Goal: Communication & Community: Answer question/provide support

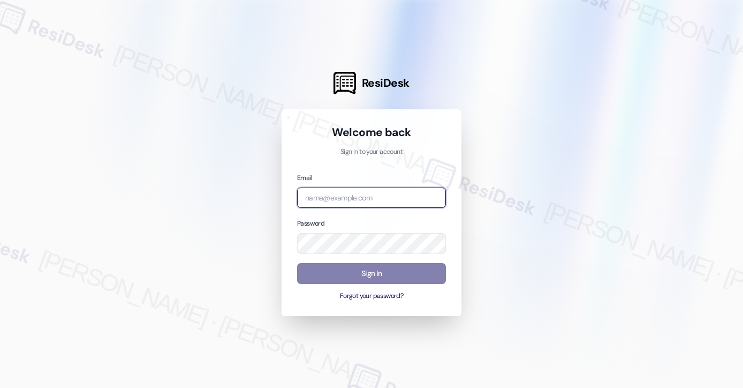
click at [364, 197] on input "email" at bounding box center [371, 197] width 149 height 21
type input "automated-surveys-rose_life-[PERSON_NAME].[PERSON_NAME]@rose_[DOMAIN_NAME]"
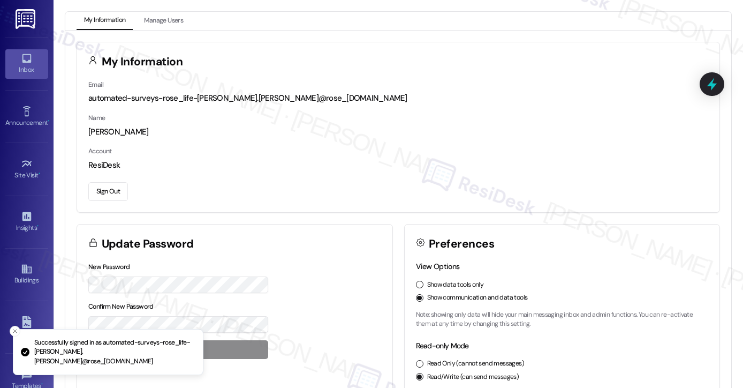
click at [31, 67] on div "Inbox" at bounding box center [27, 69] width 54 height 11
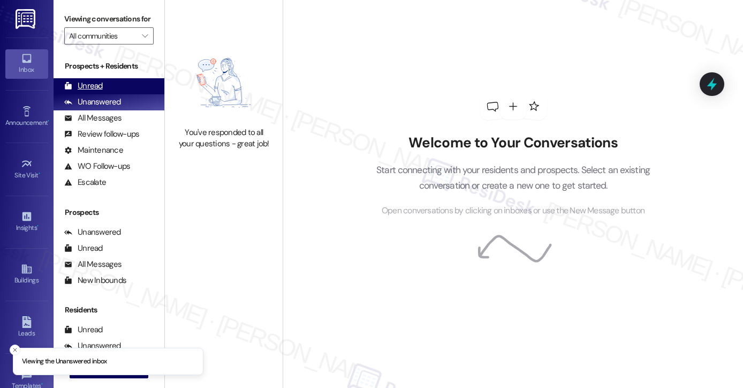
click at [95, 92] on div "Unread" at bounding box center [83, 85] width 39 height 11
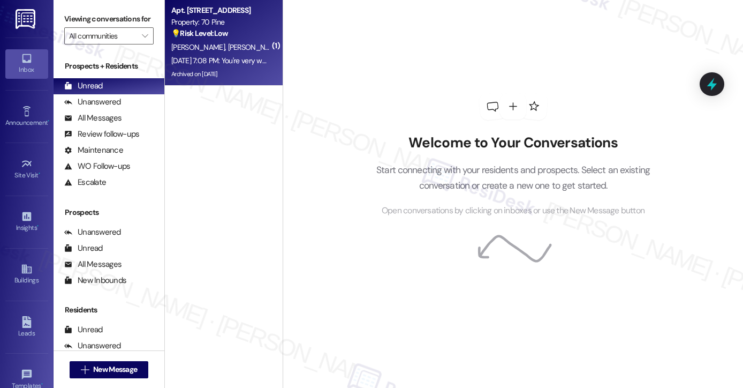
click at [228, 51] on span "[PERSON_NAME]" at bounding box center [255, 47] width 54 height 10
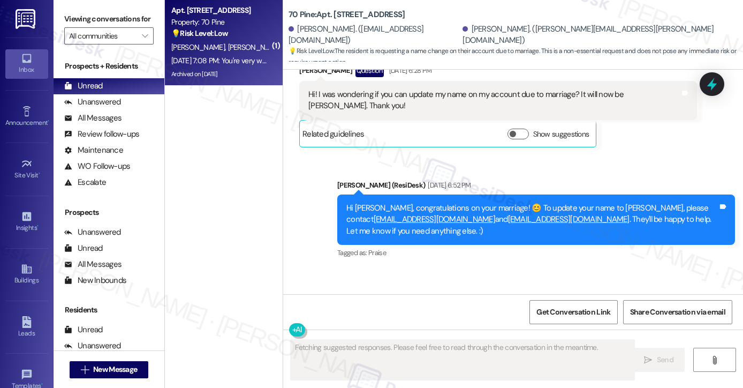
scroll to position [5141, 0]
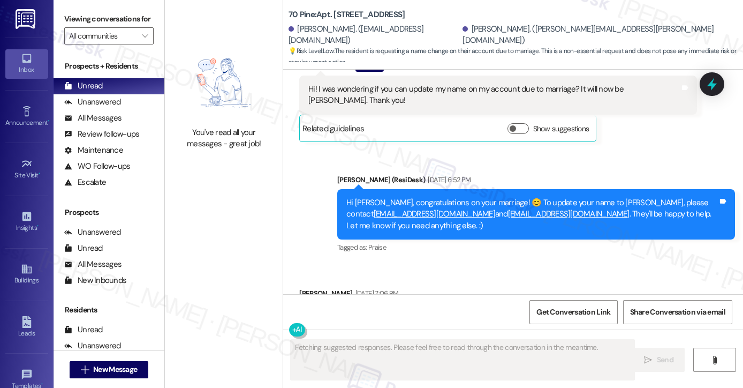
click at [379, 310] on div "Perf tysm!! Have a great weekend" at bounding box center [364, 315] width 113 height 11
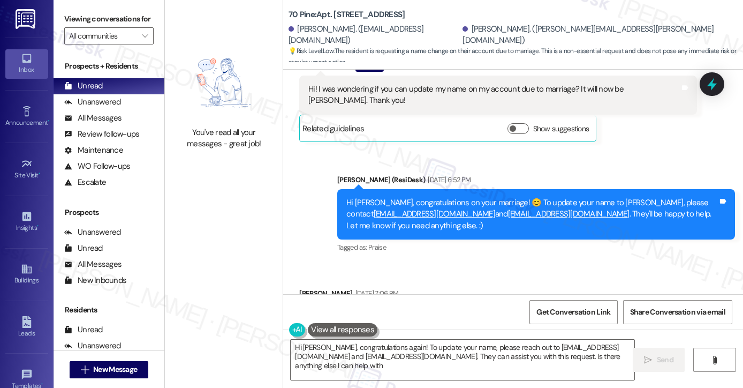
type textarea "Hi [PERSON_NAME], congratulations again! To update your name, please reach out …"
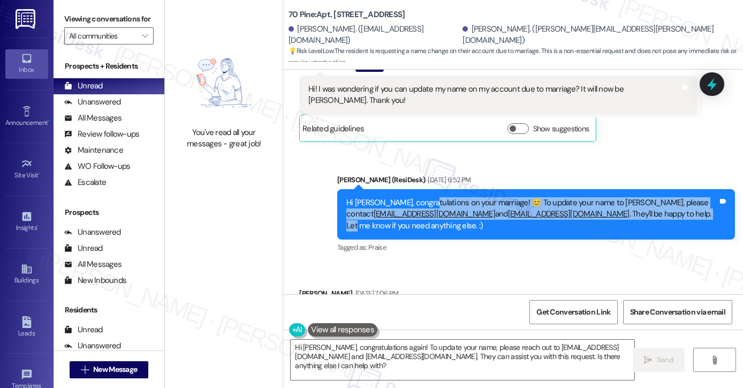
drag, startPoint x: 421, startPoint y: 139, endPoint x: 609, endPoint y: 153, distance: 187.9
click at [609, 197] on div "Hi [PERSON_NAME], congratulations on your marriage! 😊 To update your name to [P…" at bounding box center [531, 214] width 371 height 34
click at [629, 197] on div "Hi [PERSON_NAME], congratulations on your marriage! 😊 To update your name to [P…" at bounding box center [531, 214] width 371 height 34
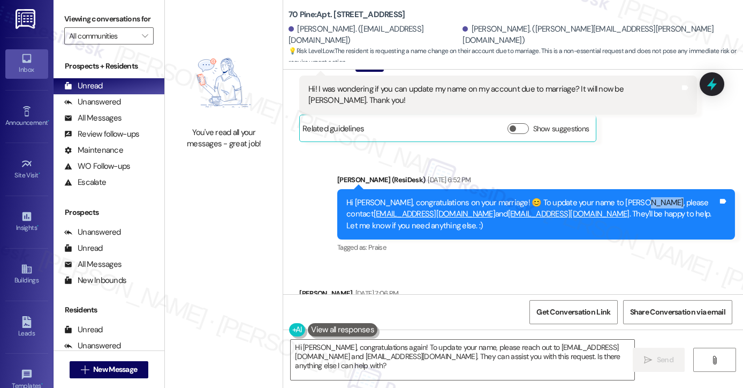
click at [629, 197] on div "Hi [PERSON_NAME], congratulations on your marriage! 😊 To update your name to [P…" at bounding box center [531, 214] width 371 height 34
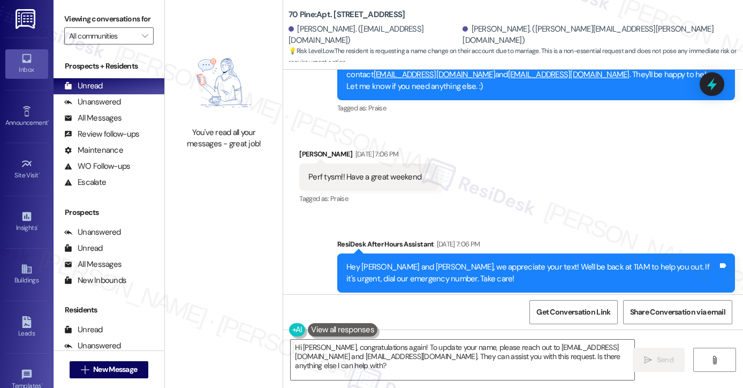
scroll to position [5334, 0]
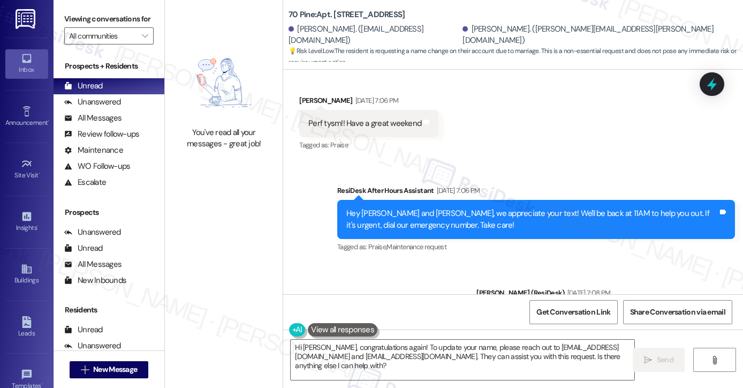
click at [415, 208] on div "Hey [PERSON_NAME] and [PERSON_NAME], we appreciate your text! We'll be back at …" at bounding box center [531, 219] width 371 height 23
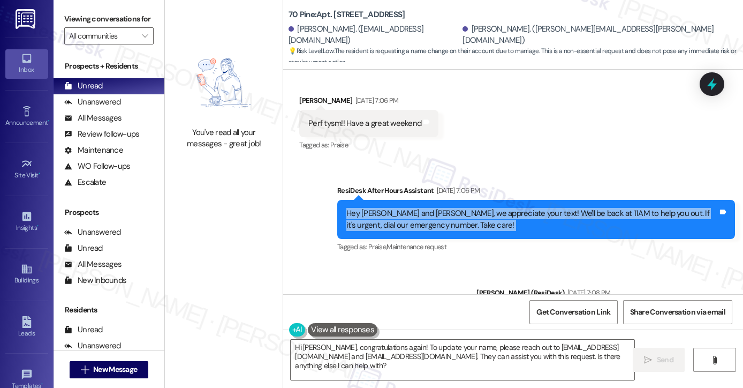
click at [415, 208] on div "Hey [PERSON_NAME] and [PERSON_NAME], we appreciate your text! We'll be back at …" at bounding box center [531, 219] width 371 height 23
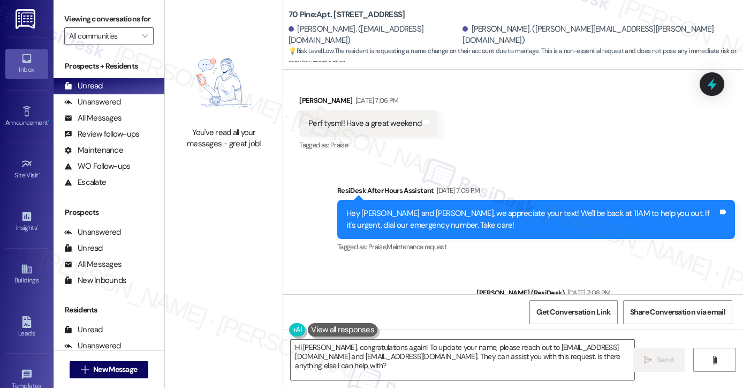
click at [666, 302] on div "You're very welcome, [PERSON_NAME]. You have a good one, too! 😊 Tags and notes" at bounding box center [605, 315] width 259 height 27
click at [665, 302] on div "You're very welcome, [PERSON_NAME]. You have a good one, too! 😊 Tags and notes" at bounding box center [605, 315] width 259 height 27
click at [121, 110] on div "Unanswered (0)" at bounding box center [109, 102] width 111 height 16
